Goal: Obtain resource: Obtain resource

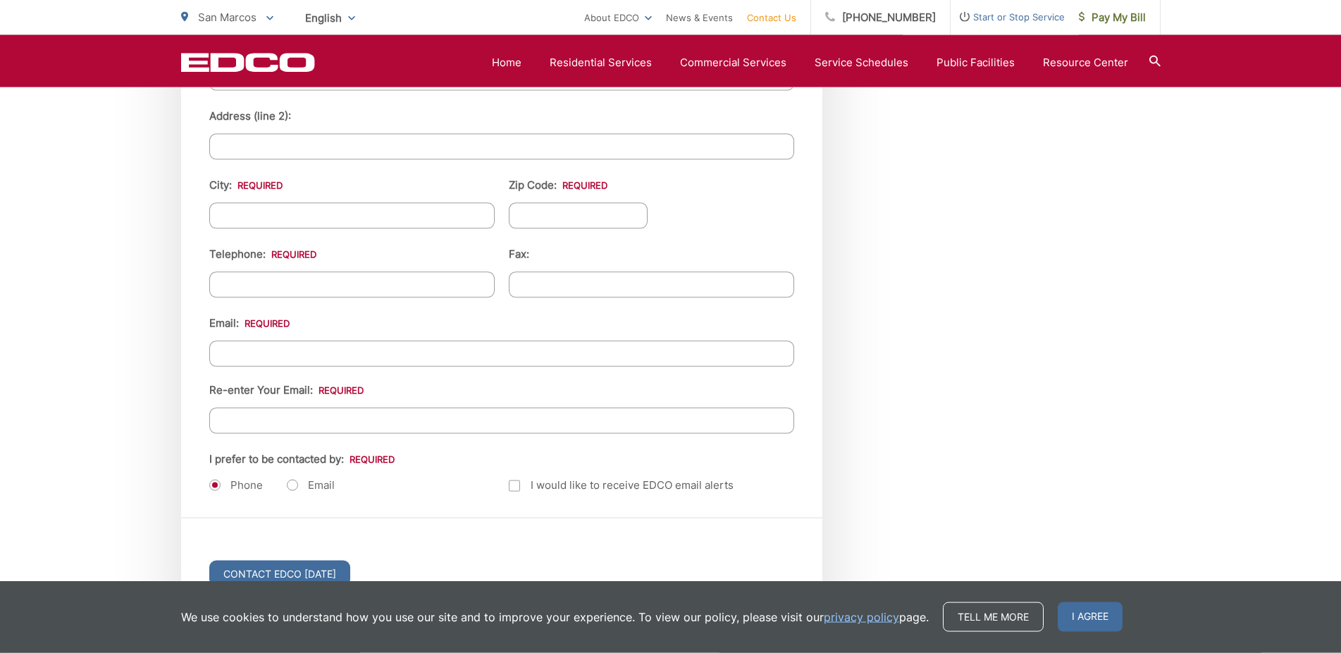
scroll to position [1725, 0]
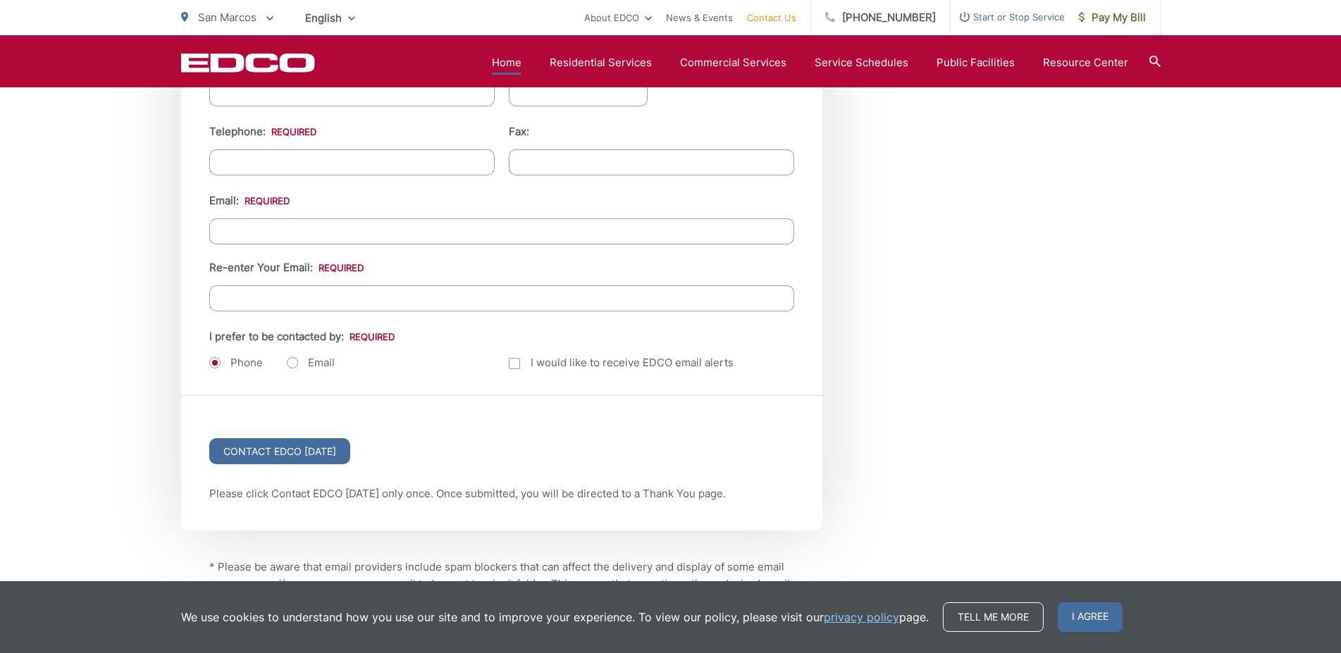
click at [512, 62] on link "Home" at bounding box center [507, 62] width 30 height 17
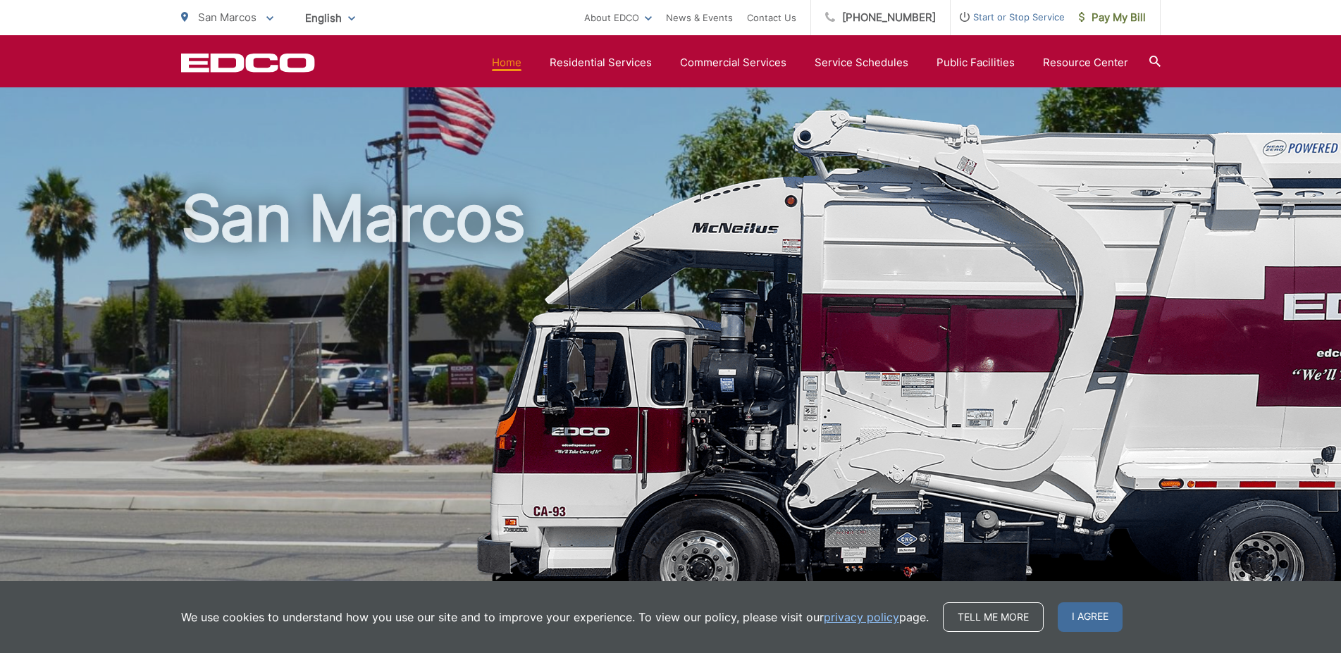
scroll to position [287, 0]
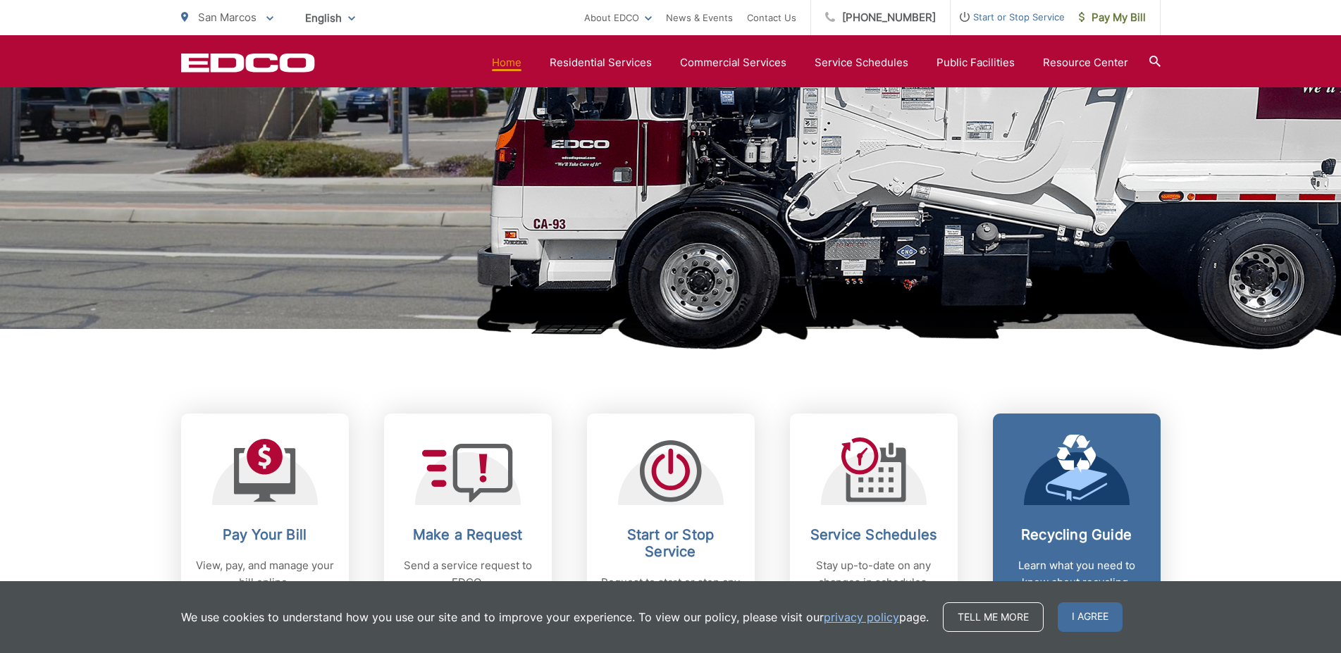
click at [1090, 548] on div "Recycling Guide Learn what you need to know about recycling." at bounding box center [1076, 558] width 139 height 65
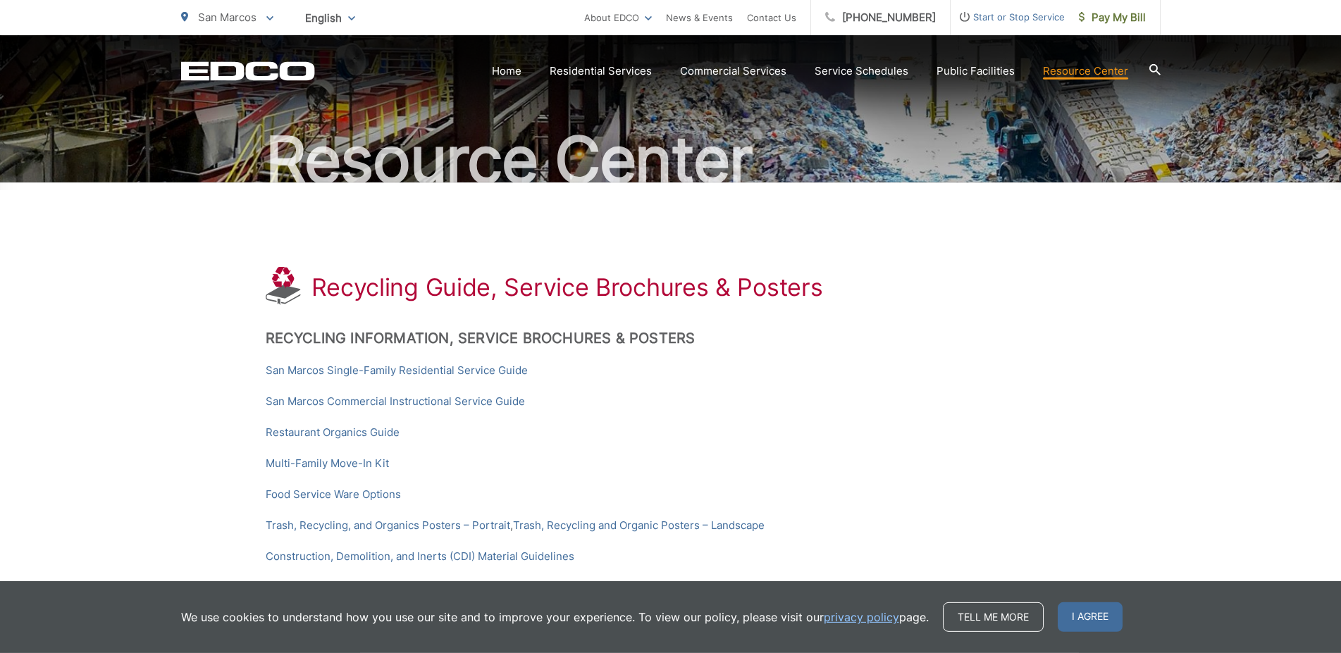
scroll to position [216, 0]
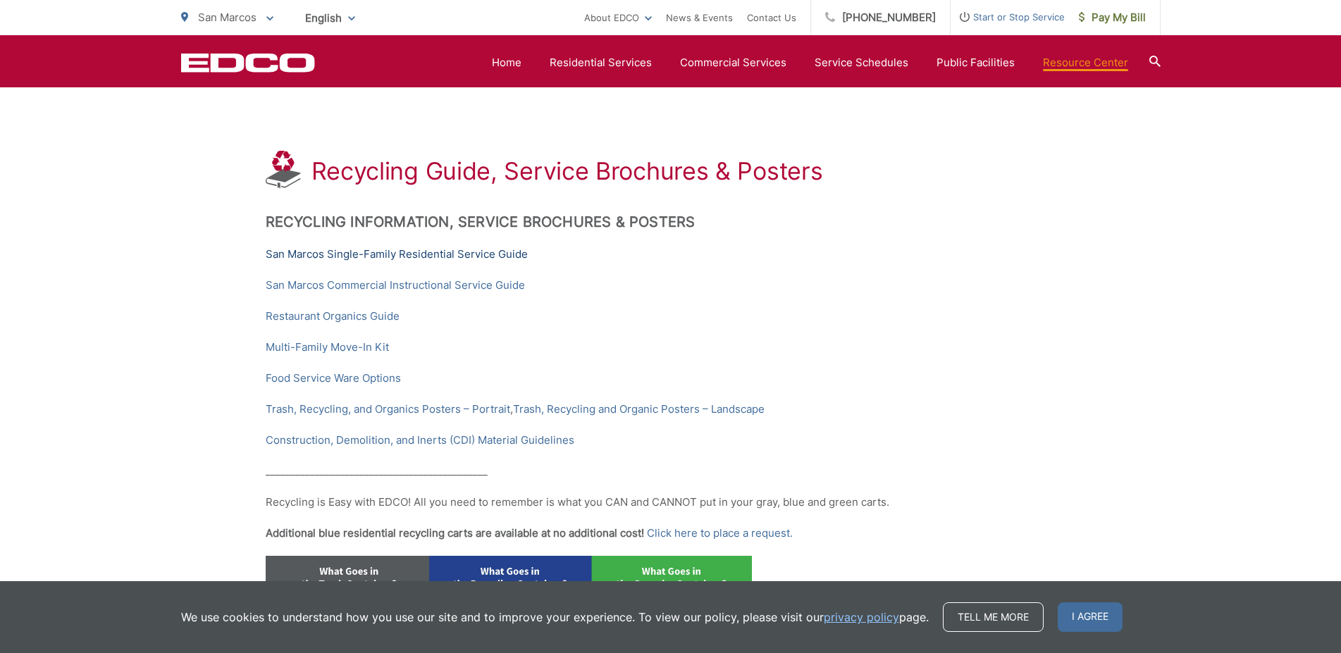
click at [383, 254] on link "San Marcos Single-Family Residential Service Guide" at bounding box center [397, 254] width 262 height 17
